Goal: Navigation & Orientation: Find specific page/section

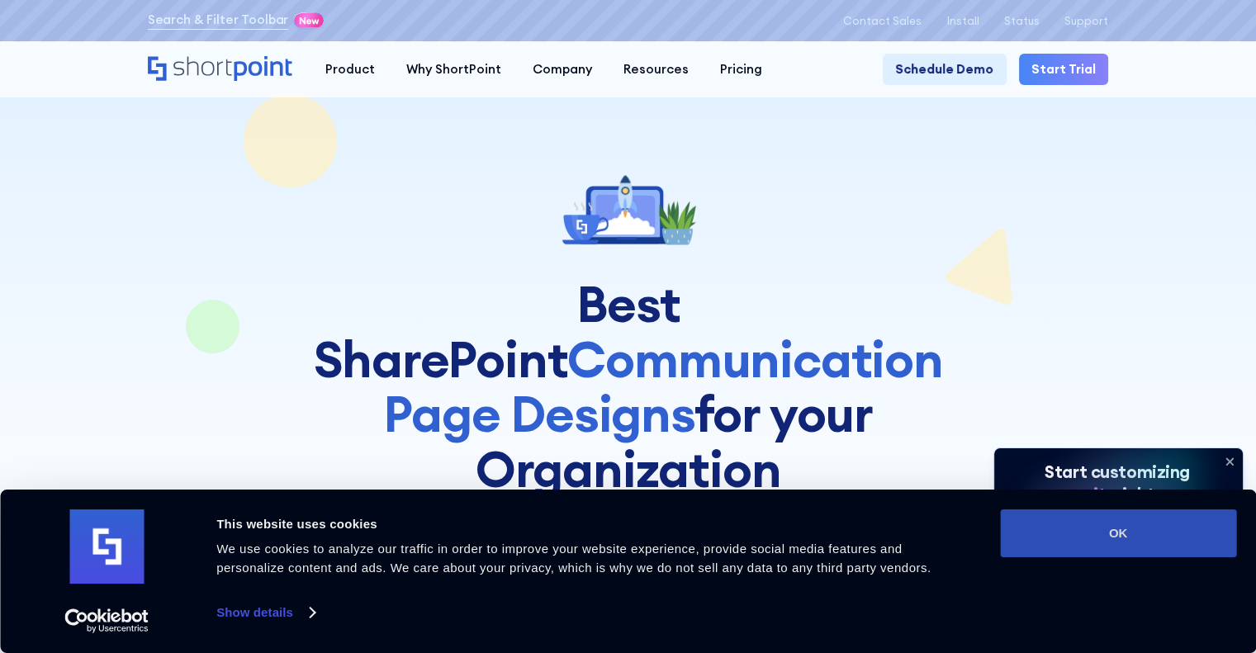
click at [1060, 519] on button "OK" at bounding box center [1118, 534] width 236 height 48
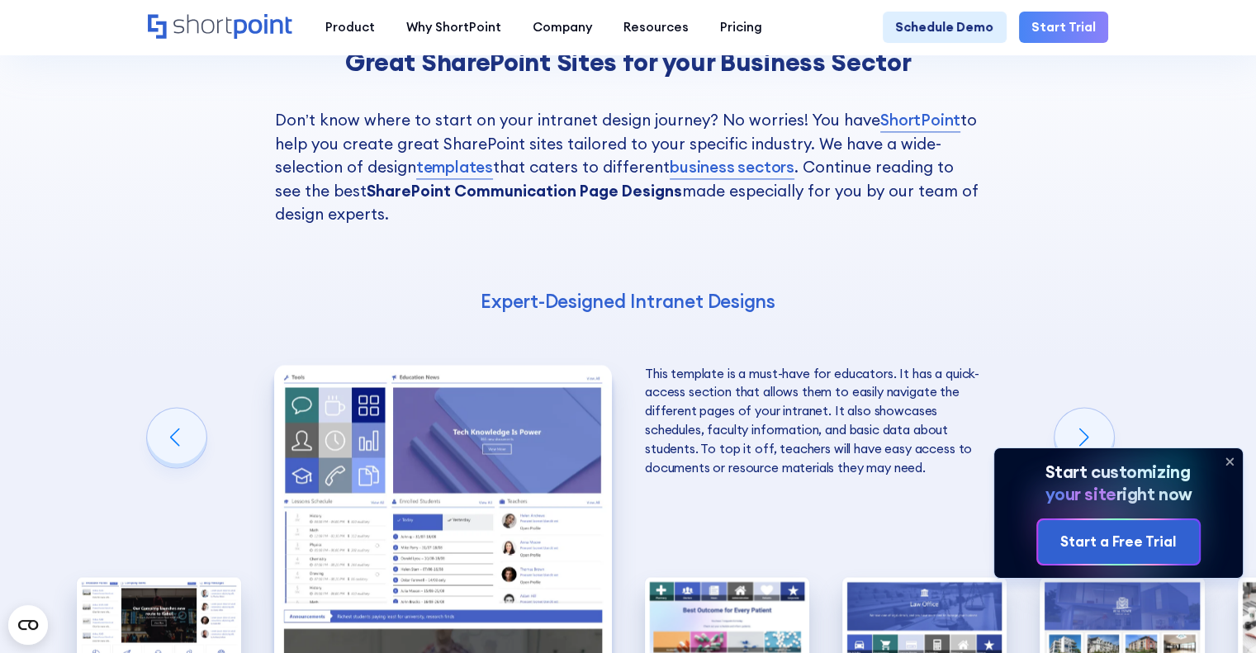
scroll to position [2587, 0]
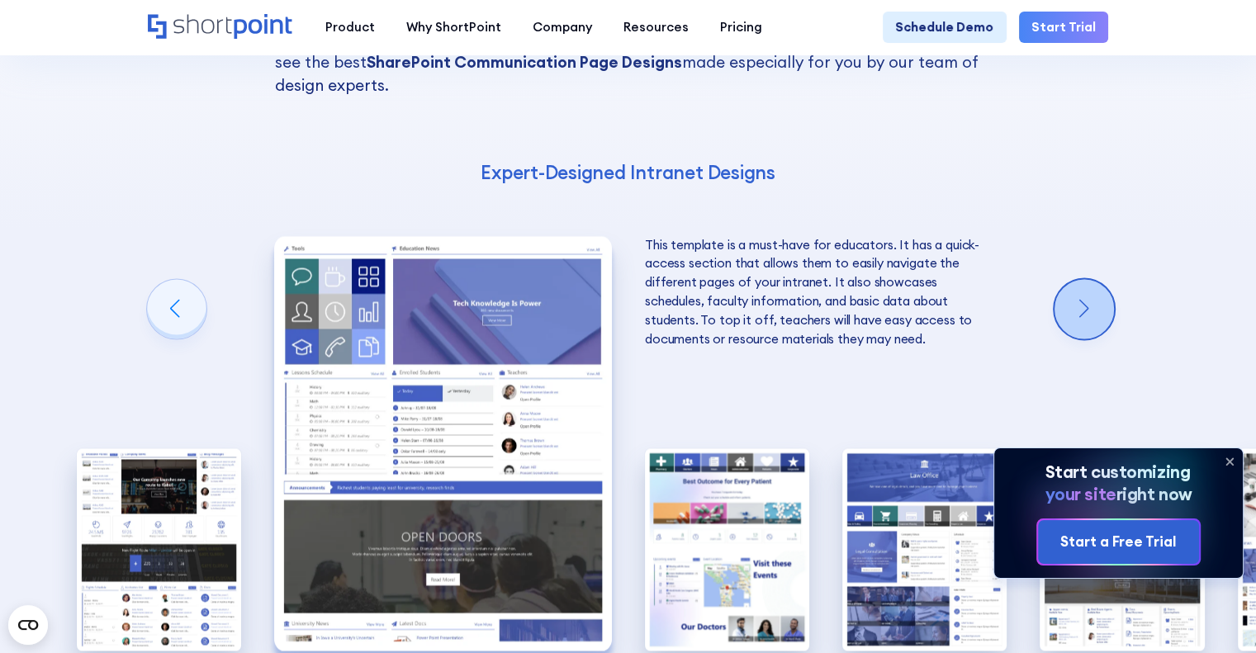
click at [1064, 279] on div "Next slide" at bounding box center [1084, 308] width 59 height 59
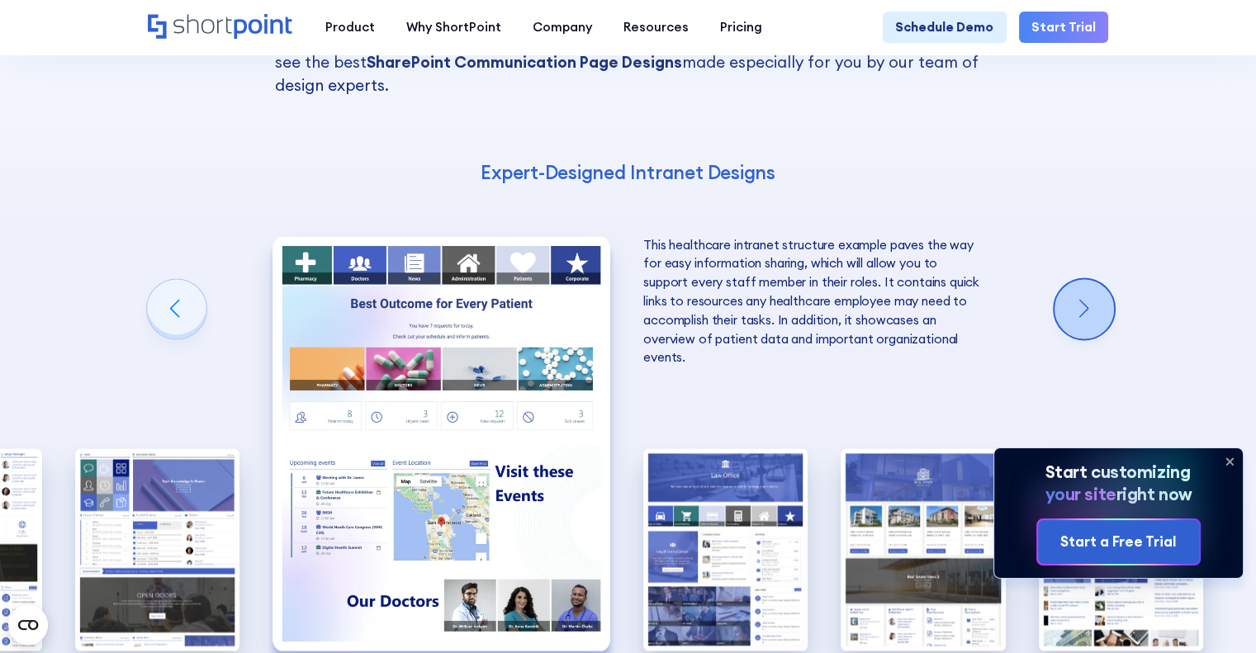
click at [1064, 279] on div "Next slide" at bounding box center [1084, 308] width 59 height 59
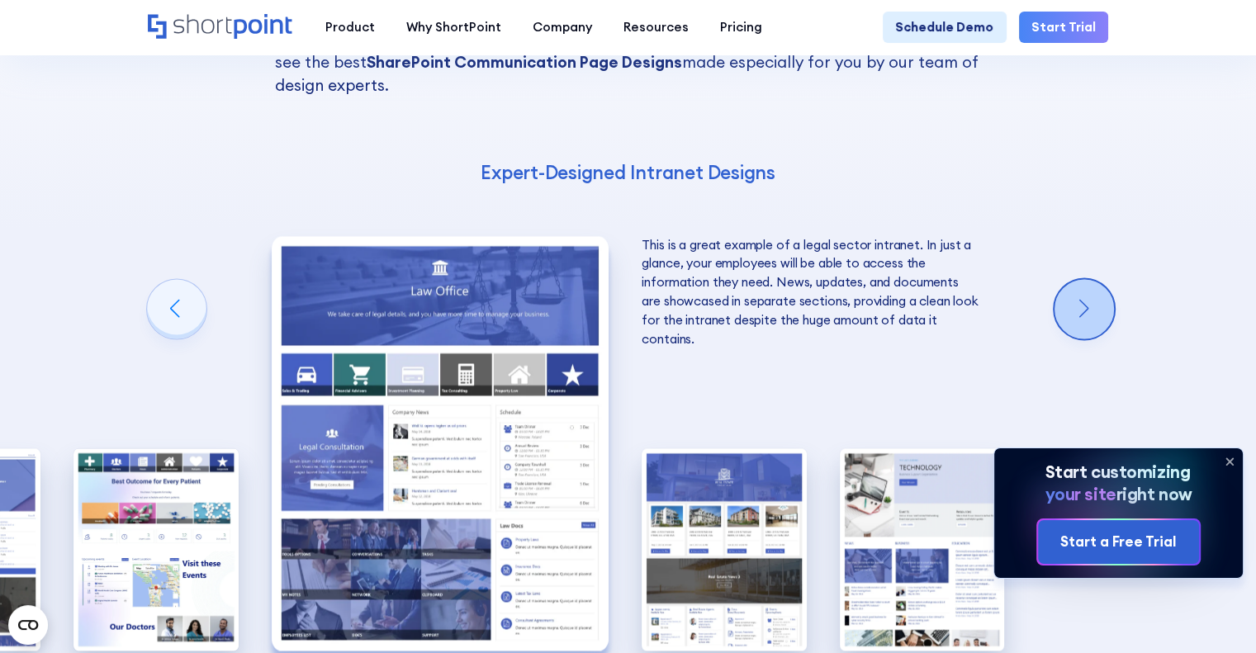
click at [1064, 279] on div "Next slide" at bounding box center [1084, 308] width 59 height 59
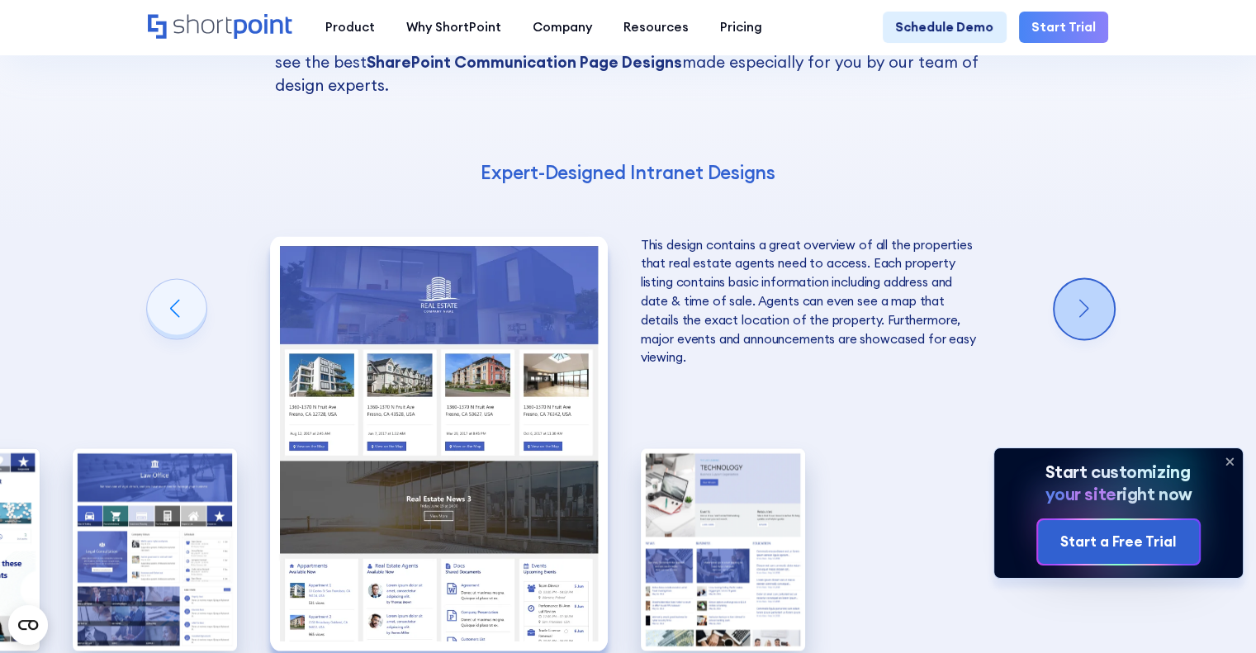
click at [1064, 279] on div "Next slide" at bounding box center [1084, 308] width 59 height 59
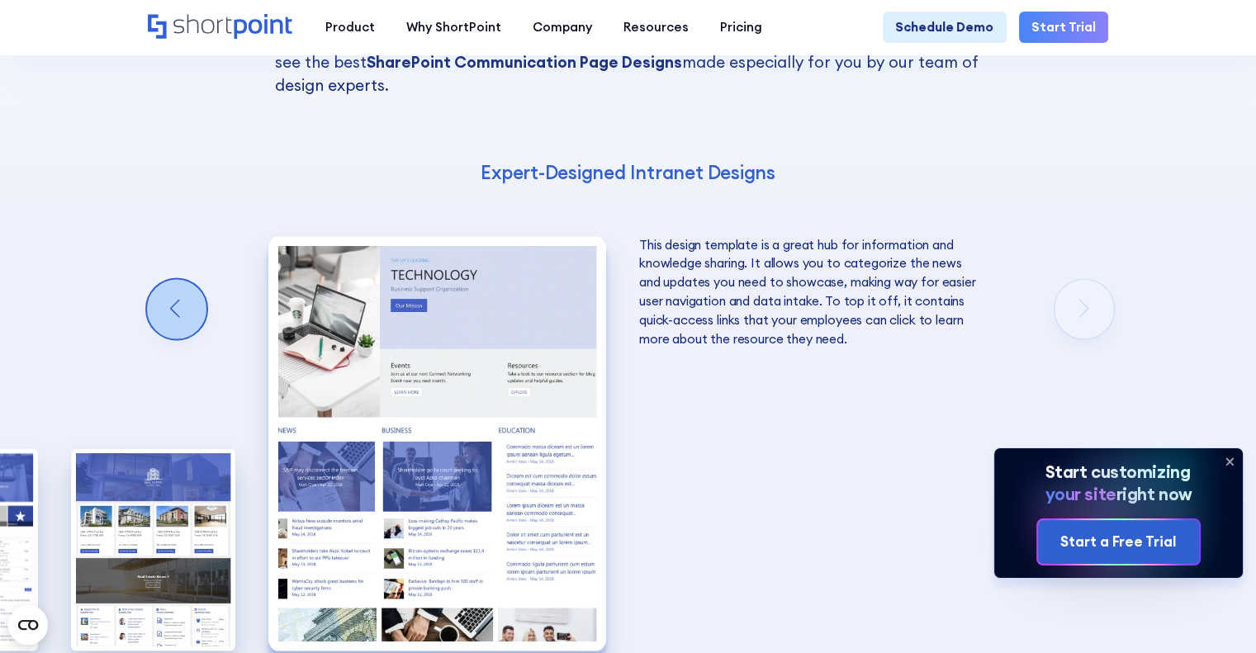
click at [178, 279] on div "Previous slide" at bounding box center [176, 308] width 59 height 59
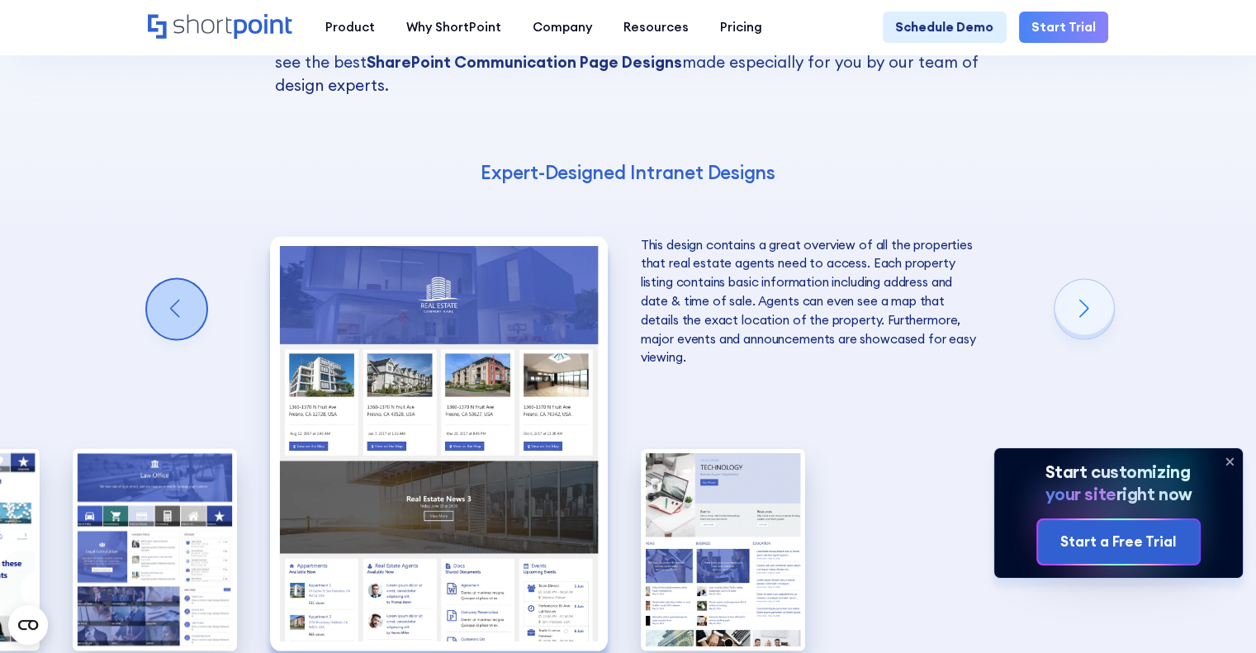
click at [178, 279] on div "Previous slide" at bounding box center [176, 308] width 59 height 59
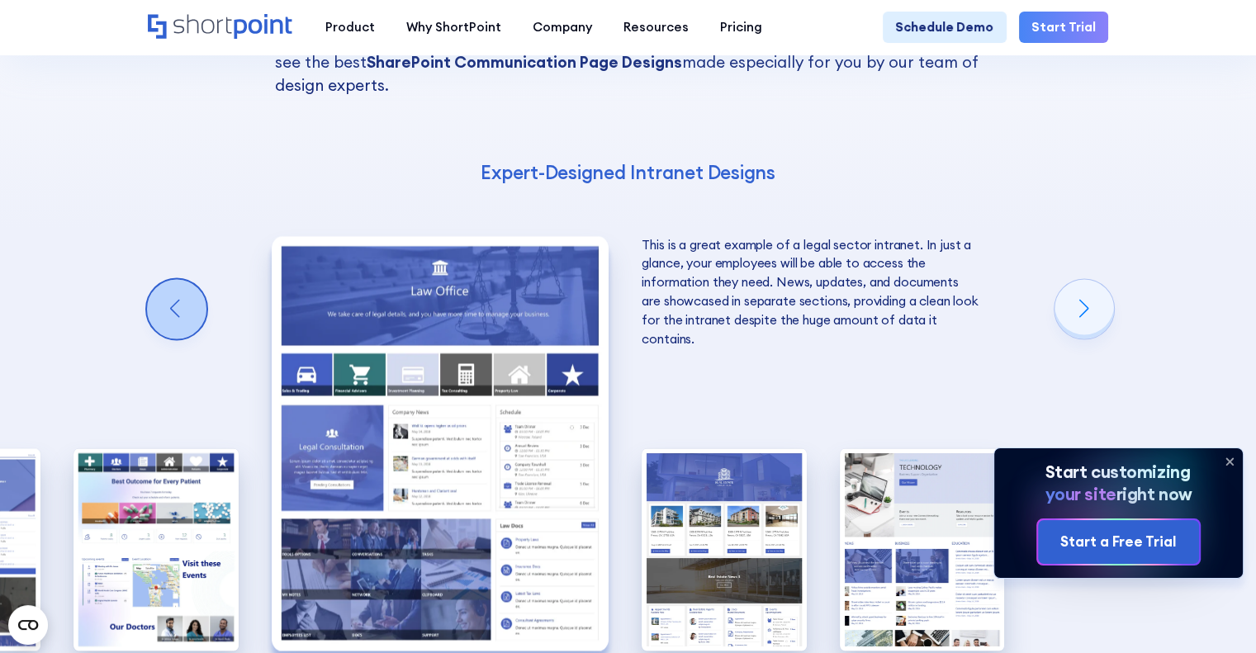
click at [178, 279] on div "Previous slide" at bounding box center [176, 308] width 59 height 59
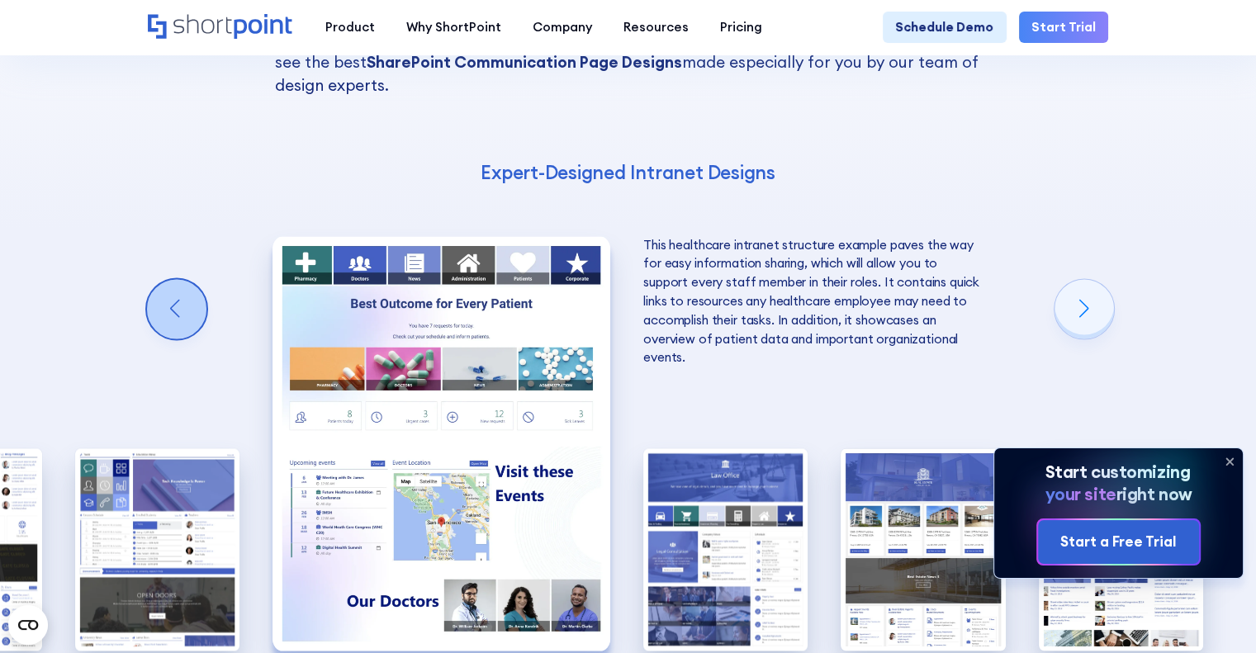
click at [178, 279] on div "Previous slide" at bounding box center [176, 308] width 59 height 59
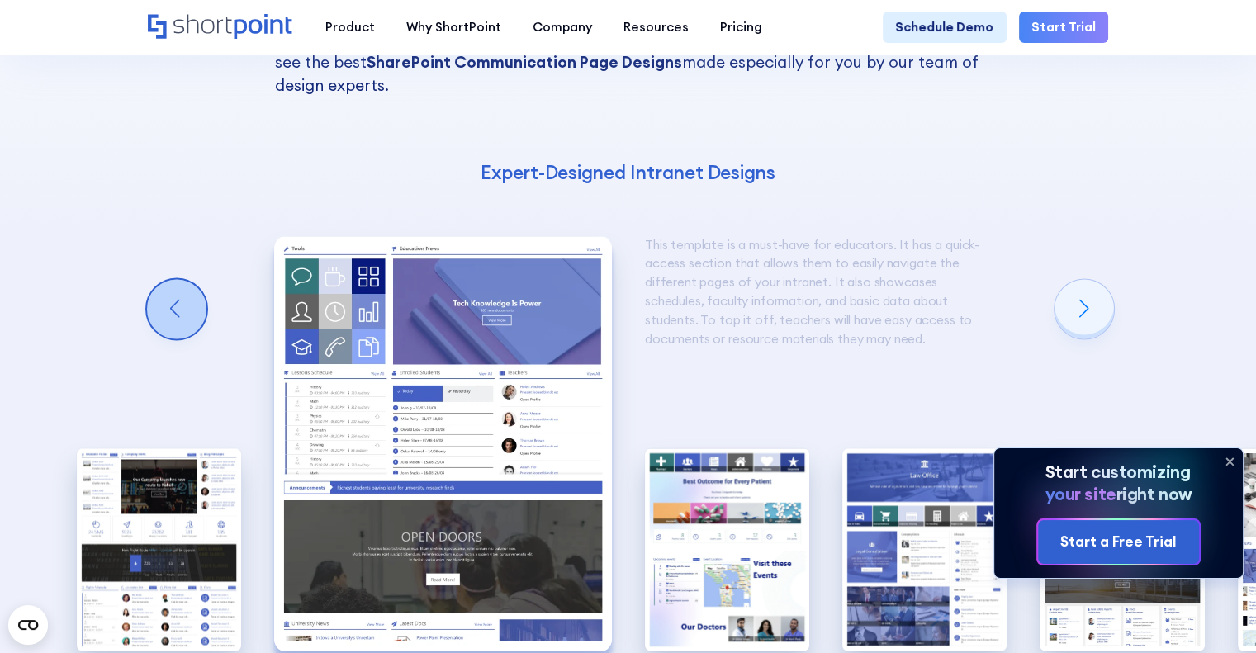
click at [178, 279] on div "Previous slide" at bounding box center [176, 308] width 59 height 59
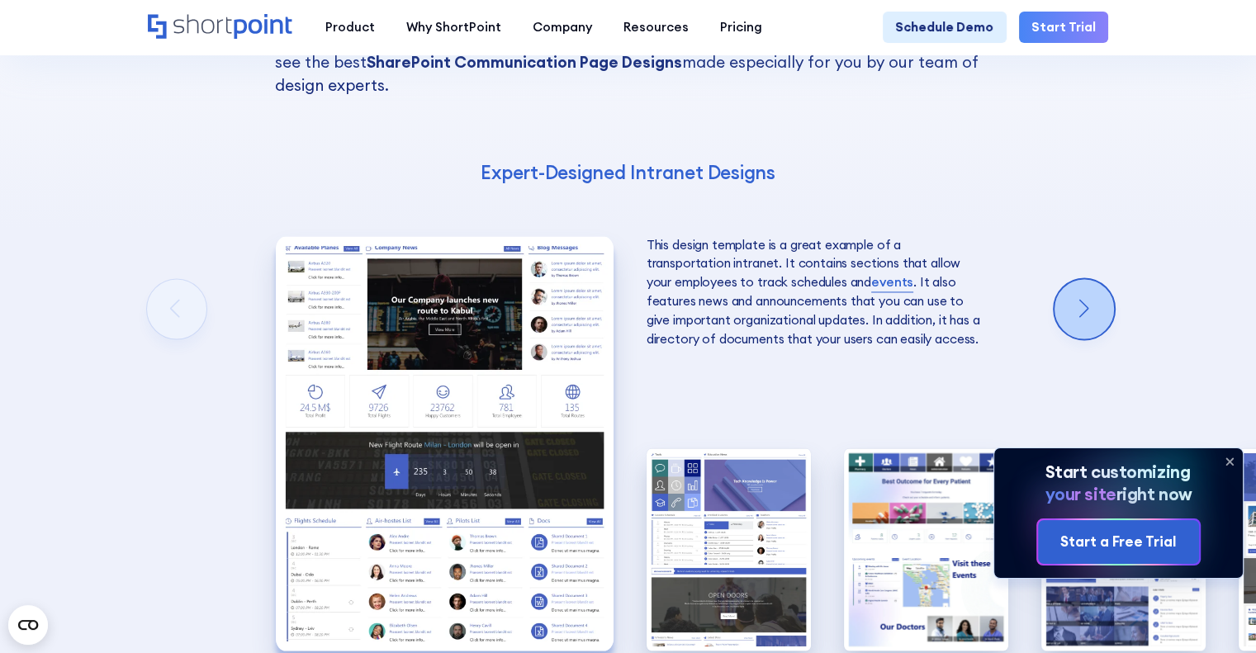
click at [1083, 279] on div "Next slide" at bounding box center [1084, 308] width 59 height 59
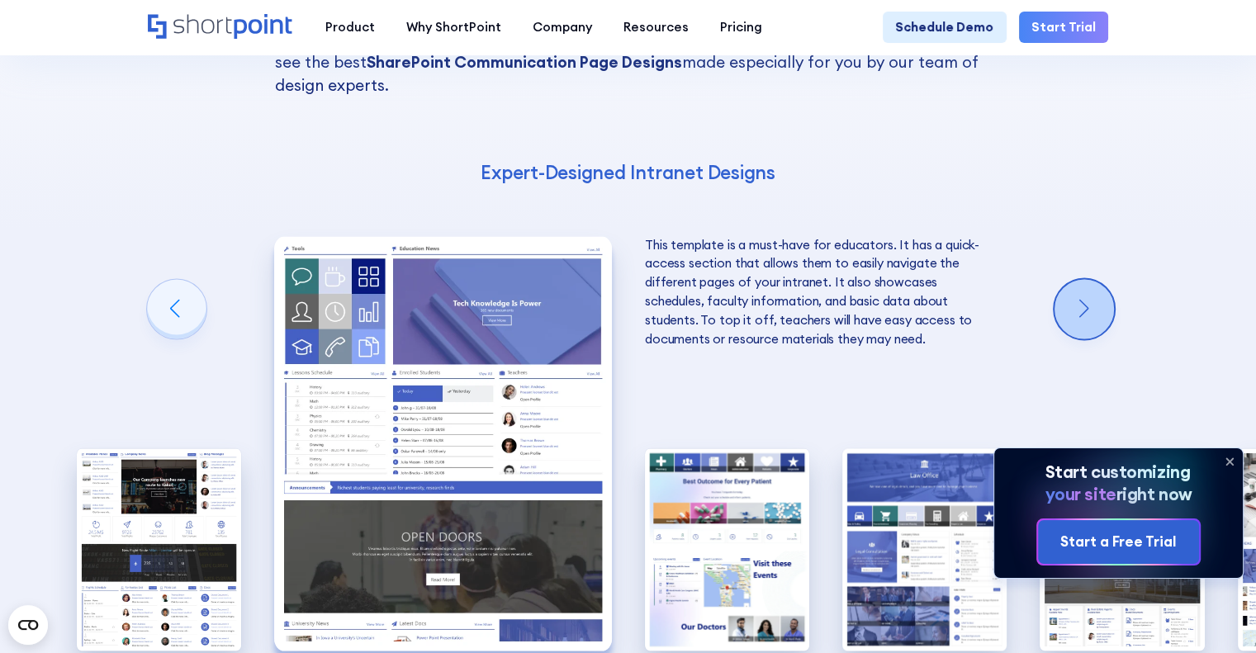
click at [1097, 279] on div "Next slide" at bounding box center [1084, 308] width 59 height 59
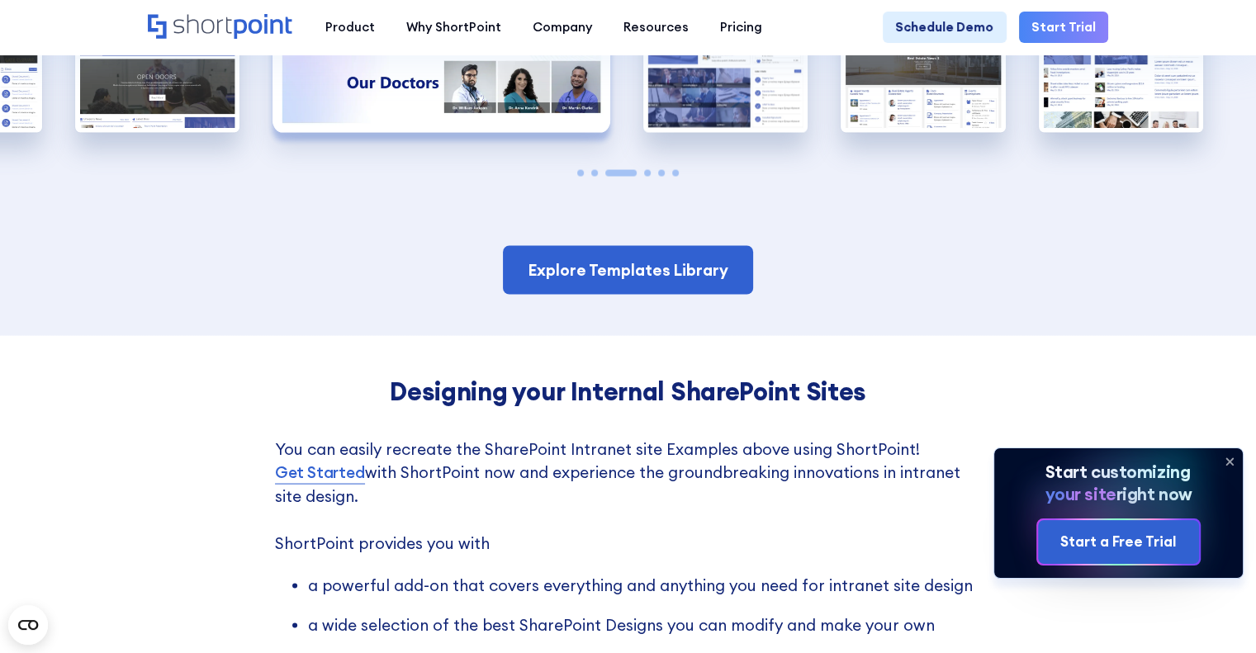
scroll to position [3095, 0]
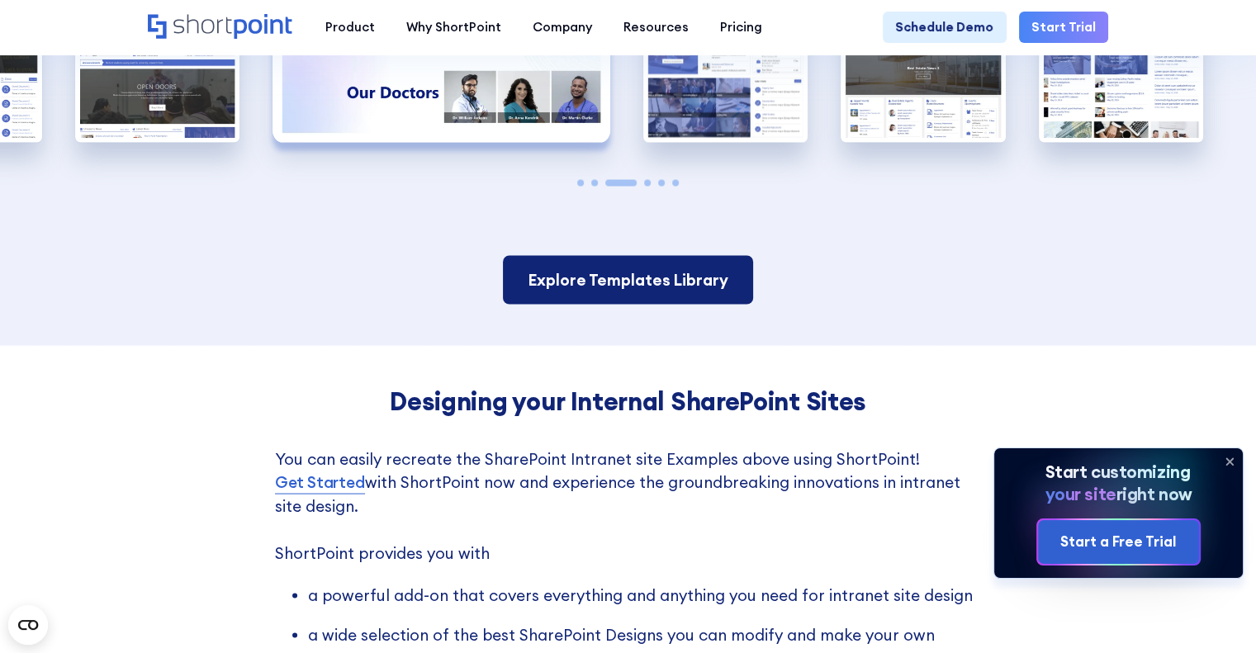
click at [667, 255] on link "Explore Templates Library" at bounding box center [628, 279] width 250 height 49
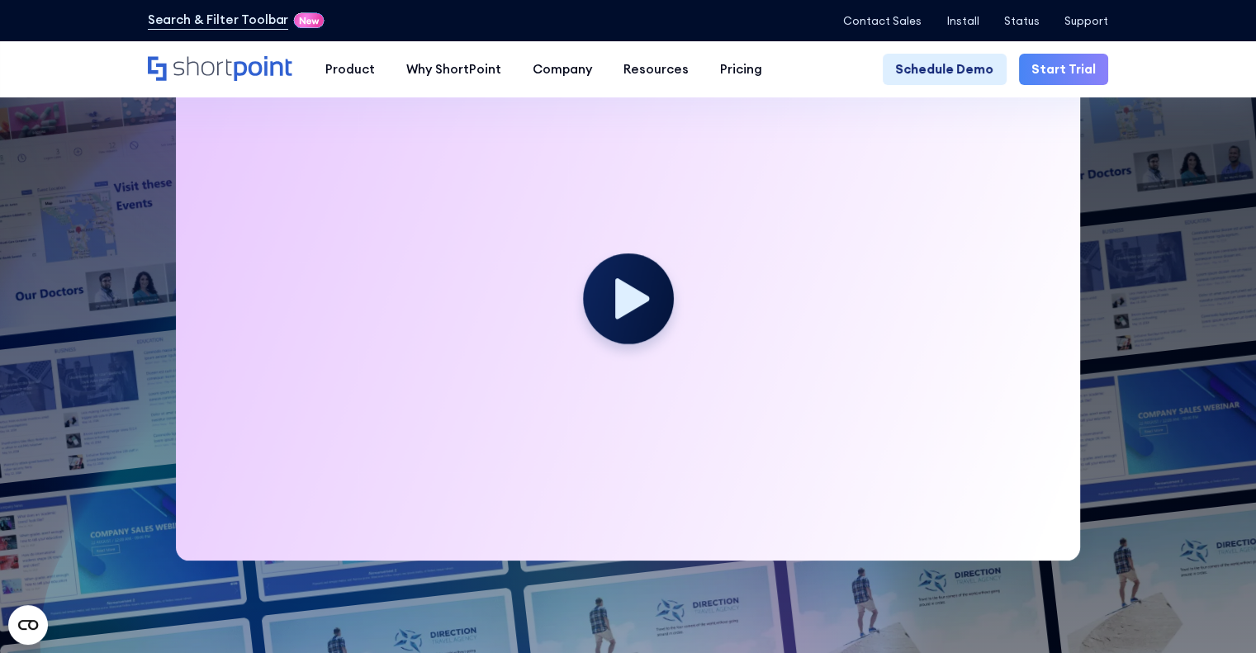
click at [623, 308] on icon at bounding box center [632, 298] width 34 height 40
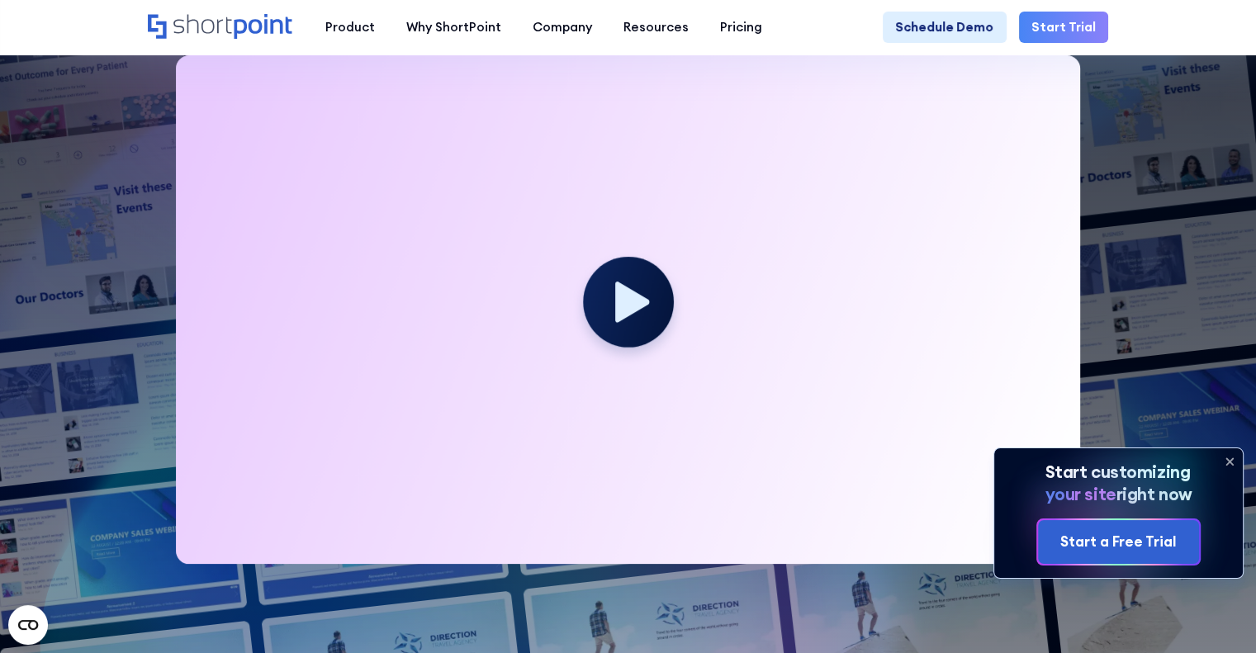
scroll to position [448, 0]
click at [625, 299] on icon at bounding box center [632, 302] width 34 height 40
